Goal: Task Accomplishment & Management: Use online tool/utility

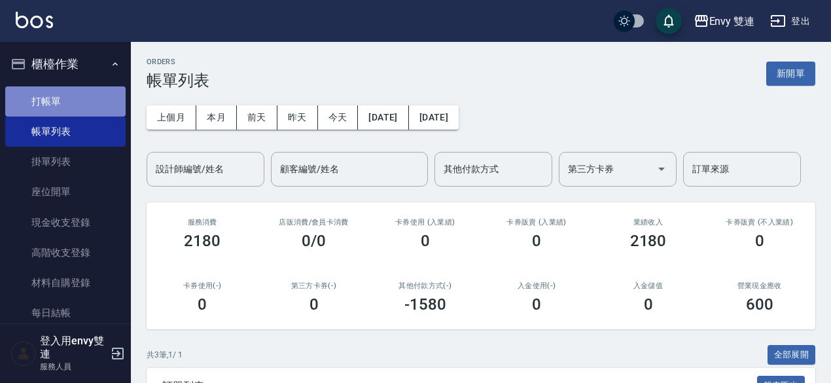
click at [92, 101] on link "打帳單" at bounding box center [65, 101] width 120 height 30
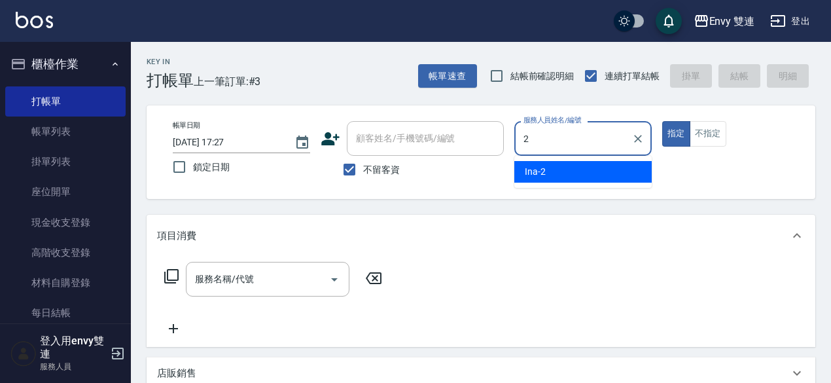
type input "Ina-2"
type button "true"
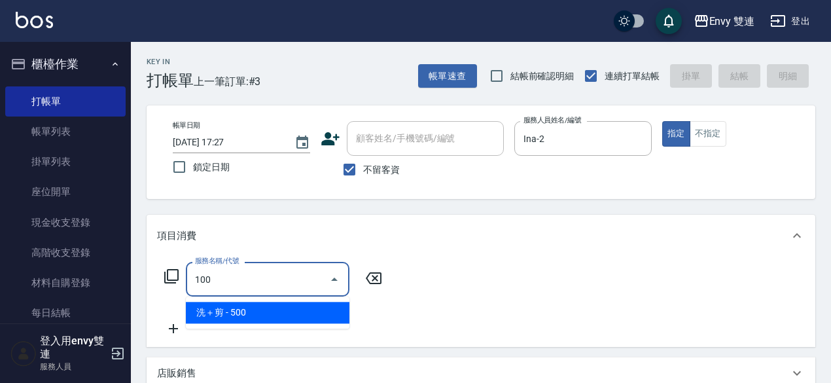
type input "洗＋剪(100)"
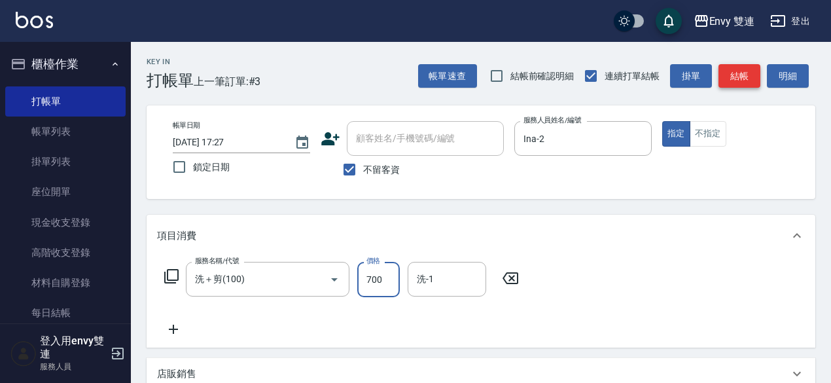
type input "700"
click at [735, 68] on button "結帳" at bounding box center [739, 76] width 42 height 24
